Goal: Find specific page/section: Find specific page/section

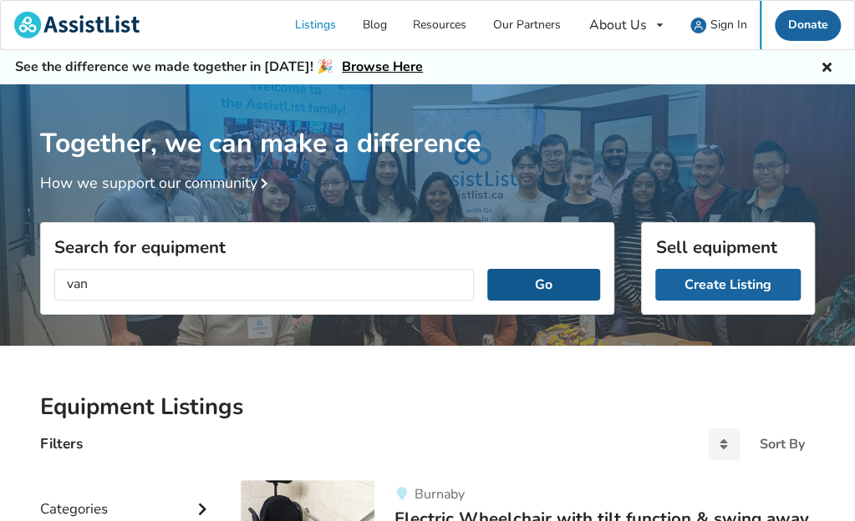
type input "van"
click at [531, 296] on button "Go" at bounding box center [543, 285] width 113 height 32
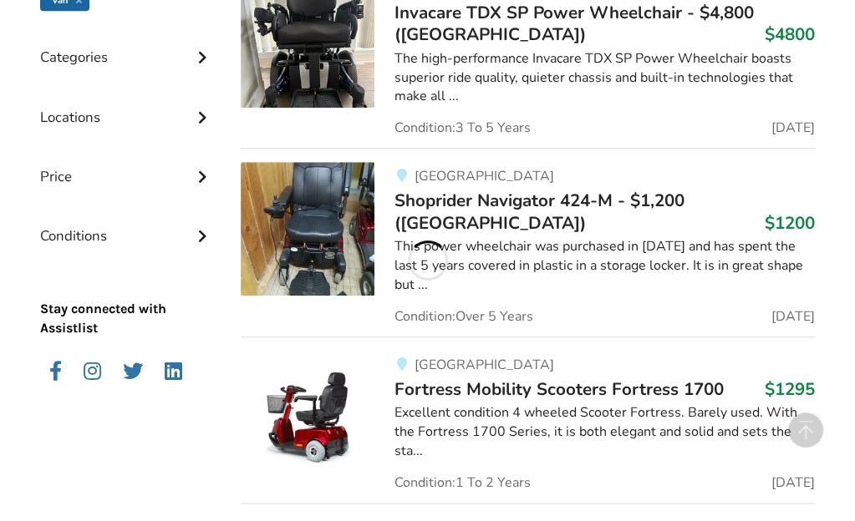
scroll to position [507, 0]
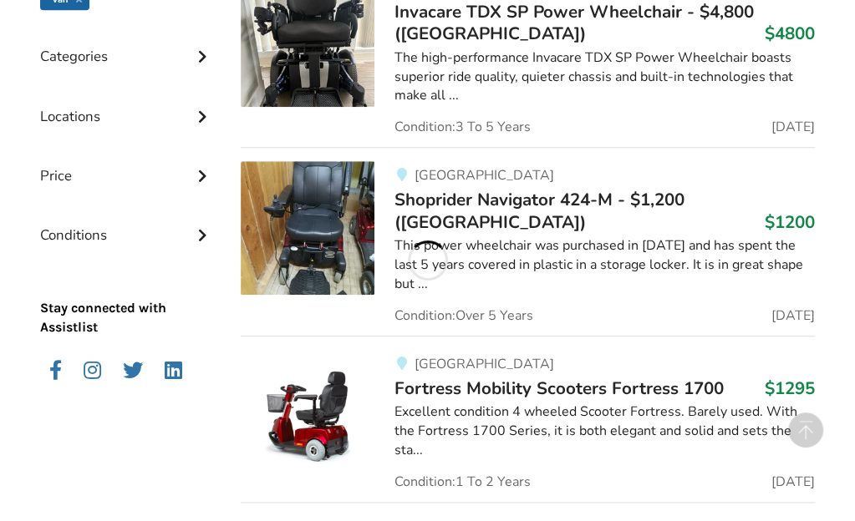
drag, startPoint x: 201, startPoint y: 66, endPoint x: 191, endPoint y: 62, distance: 10.1
click at [191, 62] on div "Categories" at bounding box center [127, 43] width 174 height 59
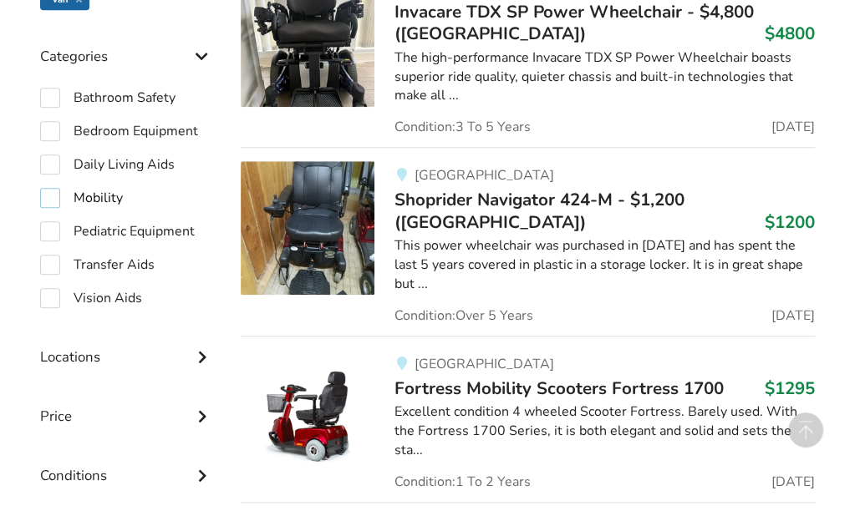
click at [53, 202] on label "Mobility" at bounding box center [81, 198] width 83 height 20
checkbox input "true"
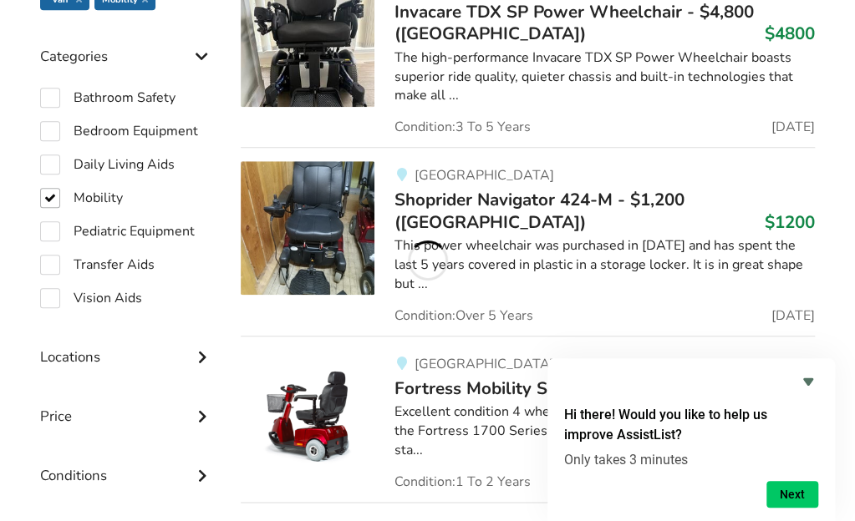
click at [682, 424] on h2 "Hi there! Would you like to help us improve AssistList?" at bounding box center [691, 425] width 254 height 40
click at [801, 379] on icon "Hide survey" at bounding box center [808, 382] width 20 height 20
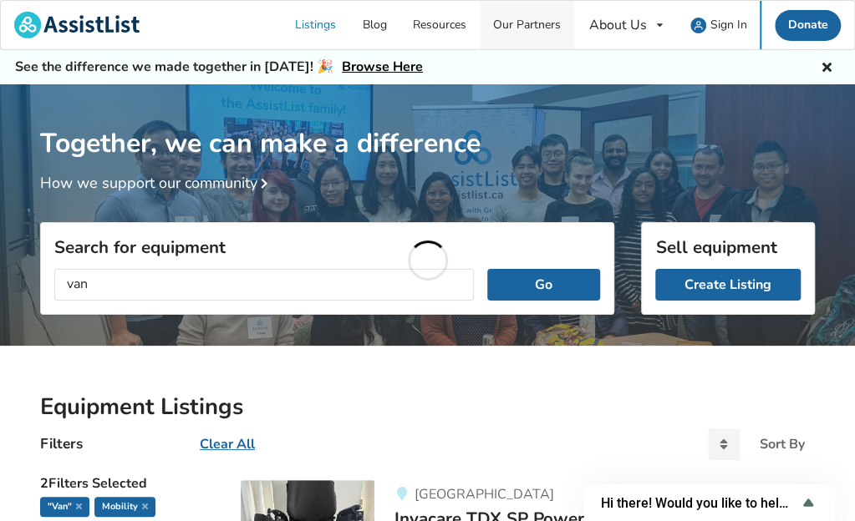
click at [480, 38] on link "Our Partners" at bounding box center [527, 25] width 94 height 48
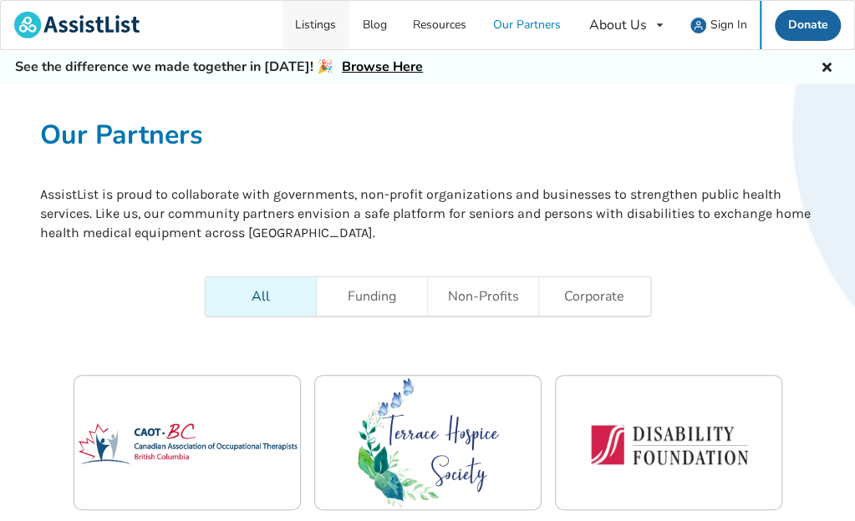
click at [282, 28] on link "Listings" at bounding box center [316, 25] width 68 height 48
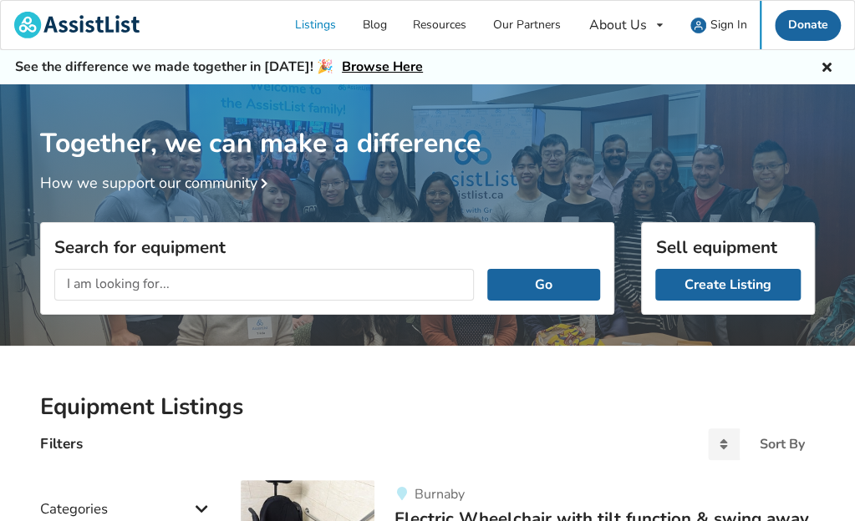
type input "h"
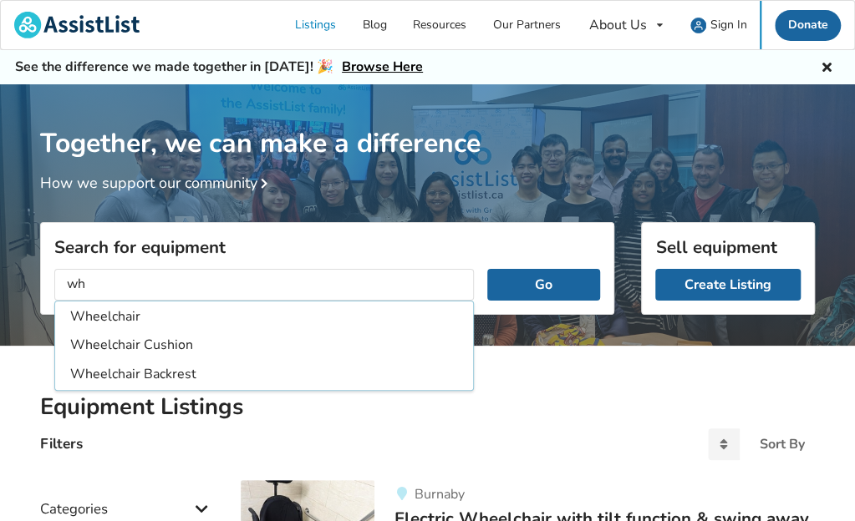
type input "w"
